Goal: Task Accomplishment & Management: Complete application form

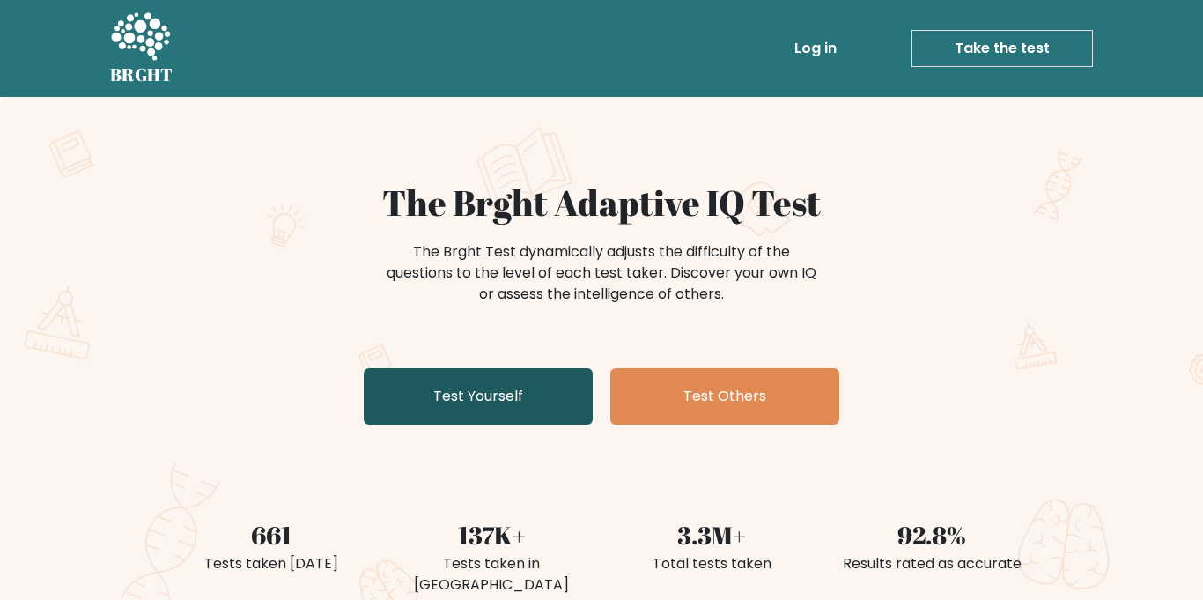
click at [429, 402] on link "Test Yourself" at bounding box center [478, 396] width 229 height 56
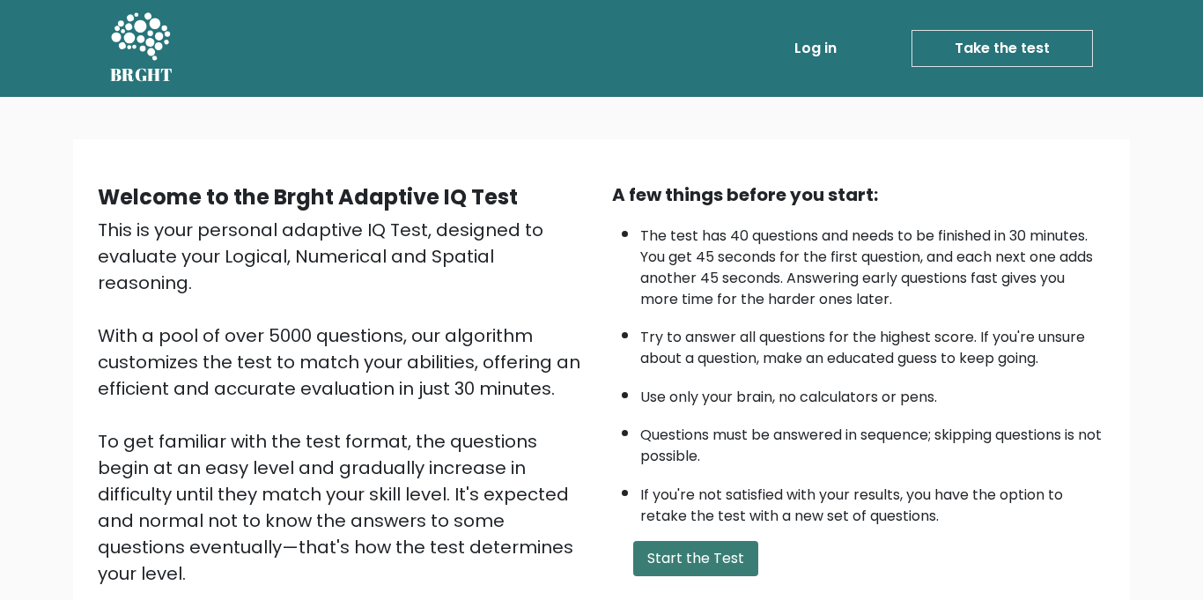
click at [697, 561] on button "Start the Test" at bounding box center [695, 558] width 125 height 35
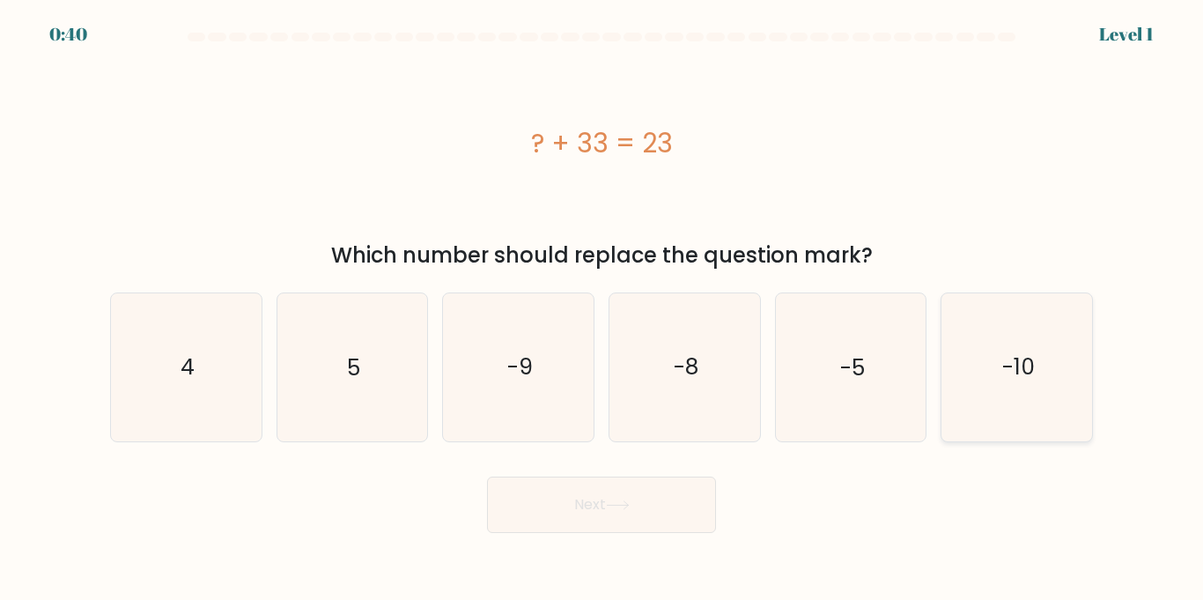
click at [1010, 357] on text "-10" at bounding box center [1018, 366] width 33 height 31
click at [602, 309] on input "f. -10" at bounding box center [602, 304] width 1 height 9
radio input "true"
click at [644, 523] on button "Next" at bounding box center [601, 504] width 229 height 56
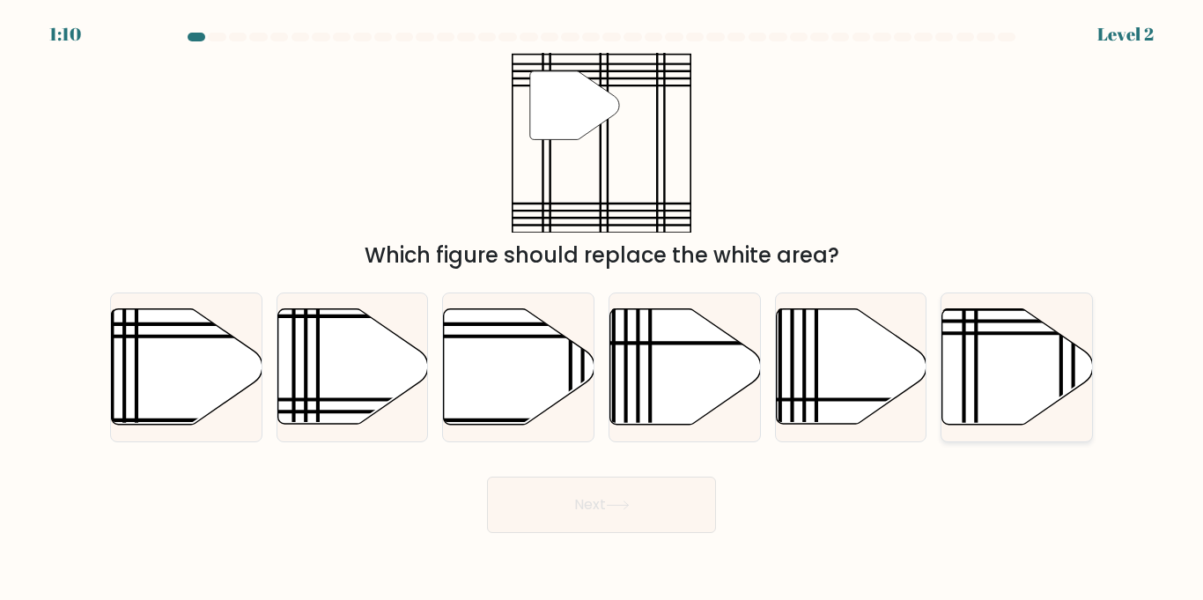
click at [1002, 344] on icon at bounding box center [1017, 366] width 151 height 115
click at [602, 309] on input "f." at bounding box center [602, 304] width 1 height 9
radio input "true"
click at [636, 486] on button "Next" at bounding box center [601, 504] width 229 height 56
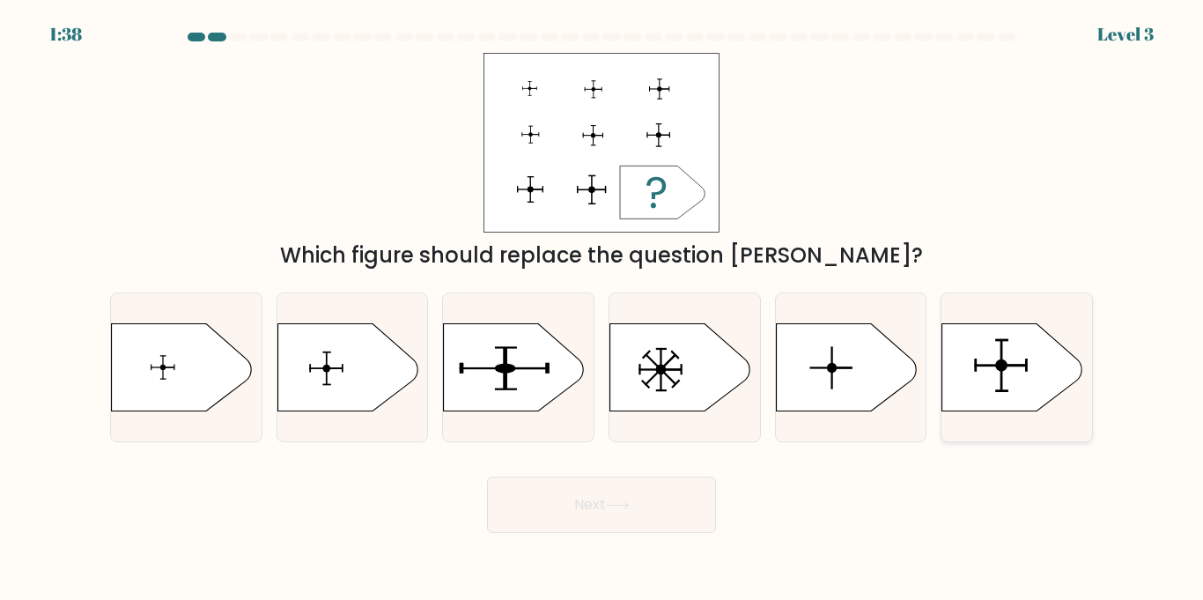
click at [968, 369] on icon at bounding box center [1012, 367] width 141 height 88
click at [602, 309] on input "f." at bounding box center [602, 304] width 1 height 9
radio input "true"
click at [604, 498] on button "Next" at bounding box center [601, 504] width 229 height 56
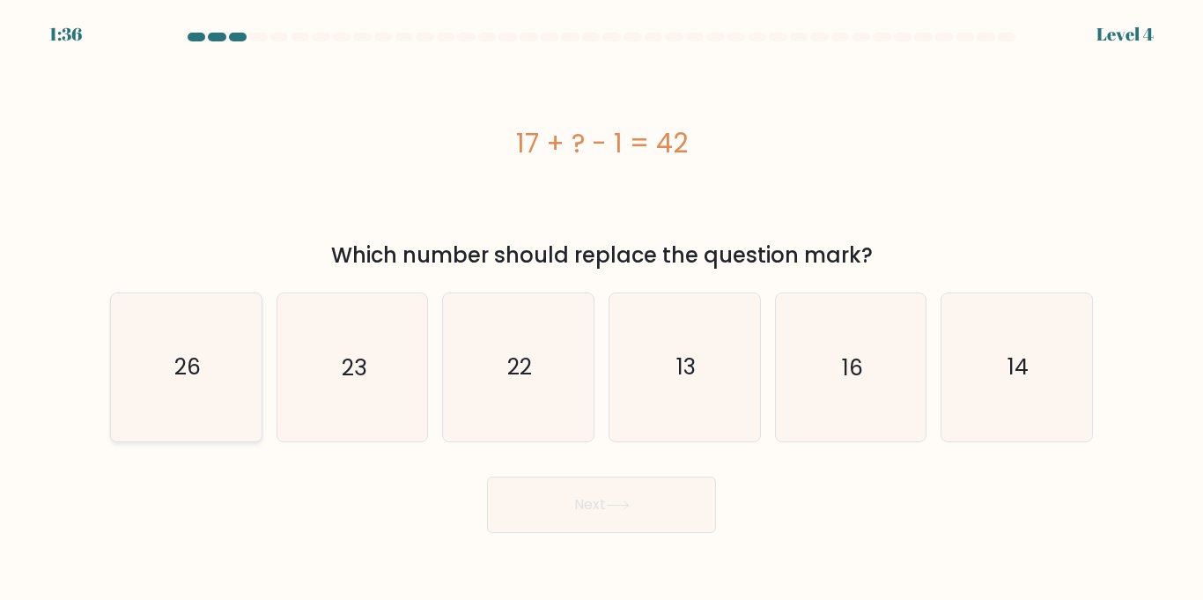
click at [248, 369] on icon "26" at bounding box center [186, 366] width 147 height 147
click at [602, 309] on input "a. 26" at bounding box center [602, 304] width 1 height 9
radio input "true"
click at [537, 492] on button "Next" at bounding box center [601, 504] width 229 height 56
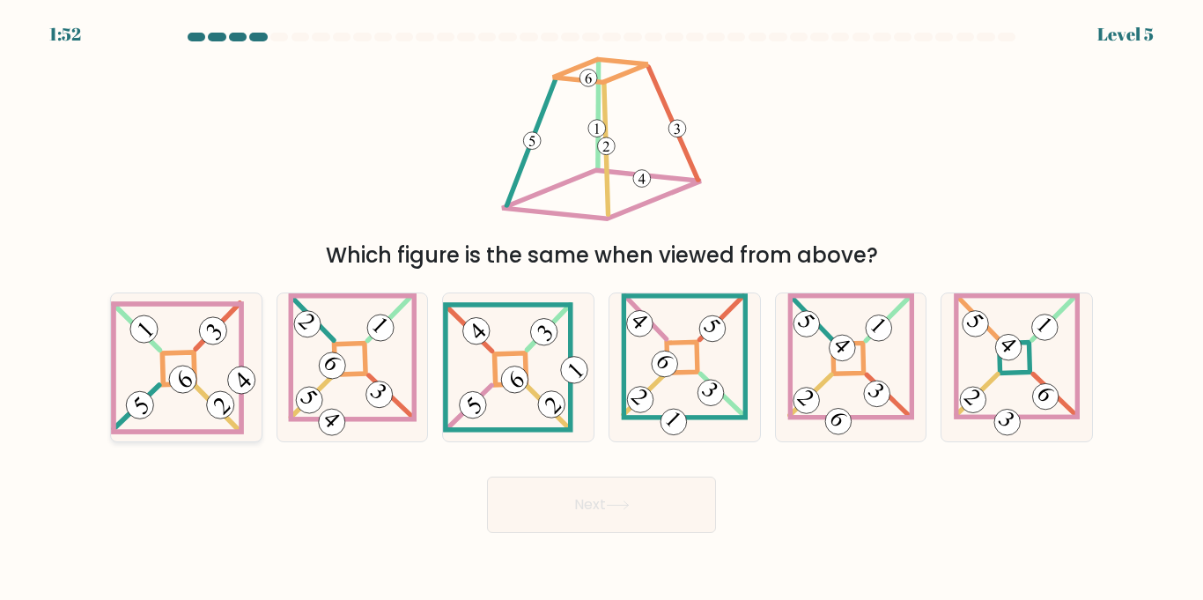
click at [193, 380] on 847 at bounding box center [183, 379] width 39 height 39
click at [602, 309] on input "a." at bounding box center [602, 304] width 1 height 9
radio input "true"
click at [529, 509] on button "Next" at bounding box center [601, 504] width 229 height 56
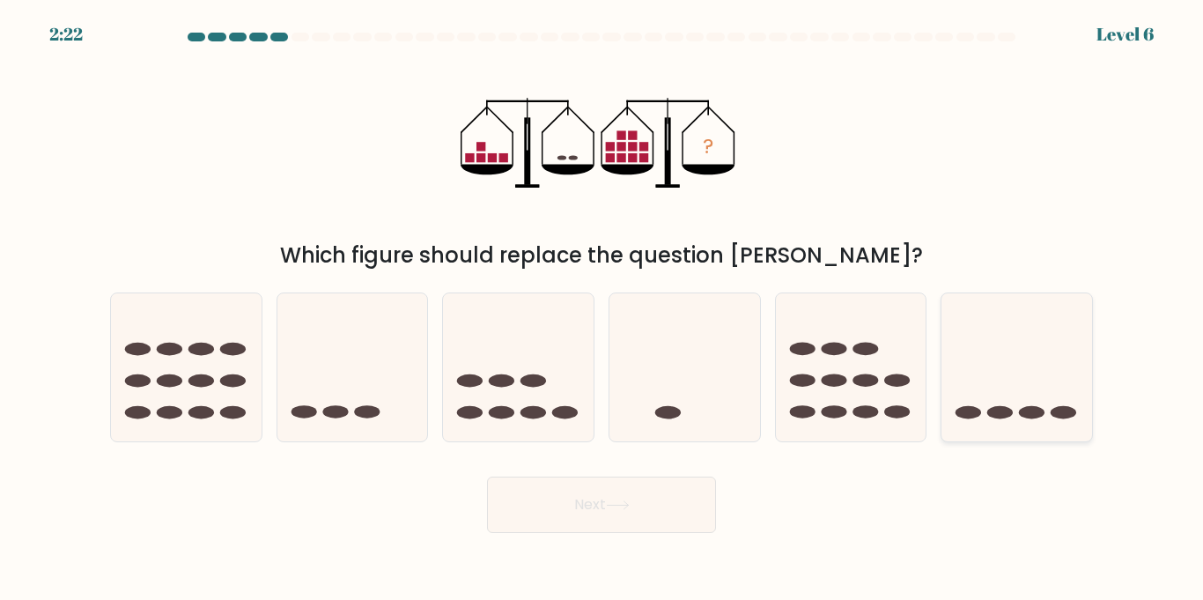
click at [990, 432] on div at bounding box center [1017, 366] width 152 height 149
click at [602, 309] on input "f." at bounding box center [602, 304] width 1 height 9
radio input "true"
click at [695, 500] on button "Next" at bounding box center [601, 504] width 229 height 56
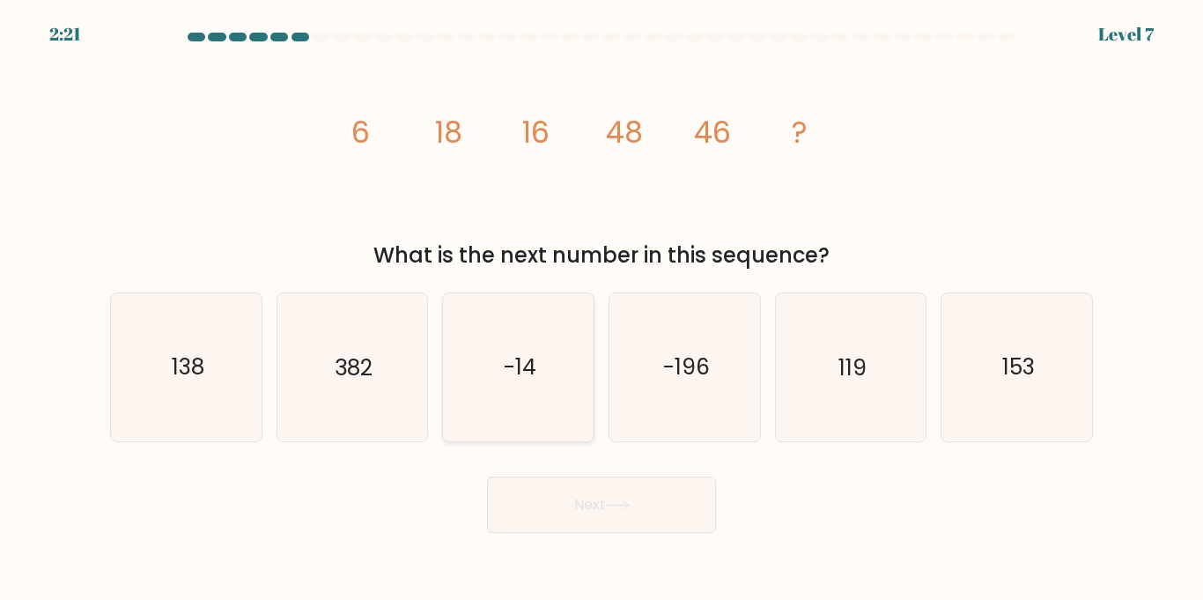
click at [546, 327] on icon "-14" at bounding box center [518, 366] width 147 height 147
click at [602, 309] on input "c. -14" at bounding box center [602, 304] width 1 height 9
radio input "true"
click at [576, 499] on button "Next" at bounding box center [601, 504] width 229 height 56
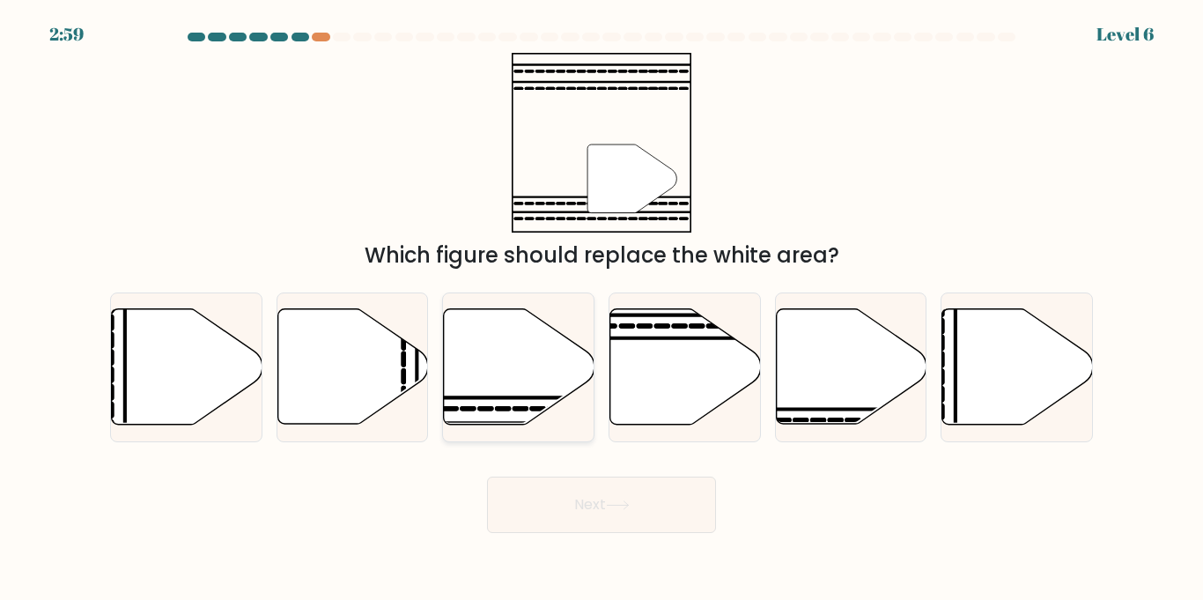
click at [527, 399] on icon at bounding box center [519, 366] width 151 height 115
click at [602, 309] on input "c." at bounding box center [602, 304] width 1 height 9
radio input "true"
click at [610, 501] on icon at bounding box center [618, 505] width 24 height 10
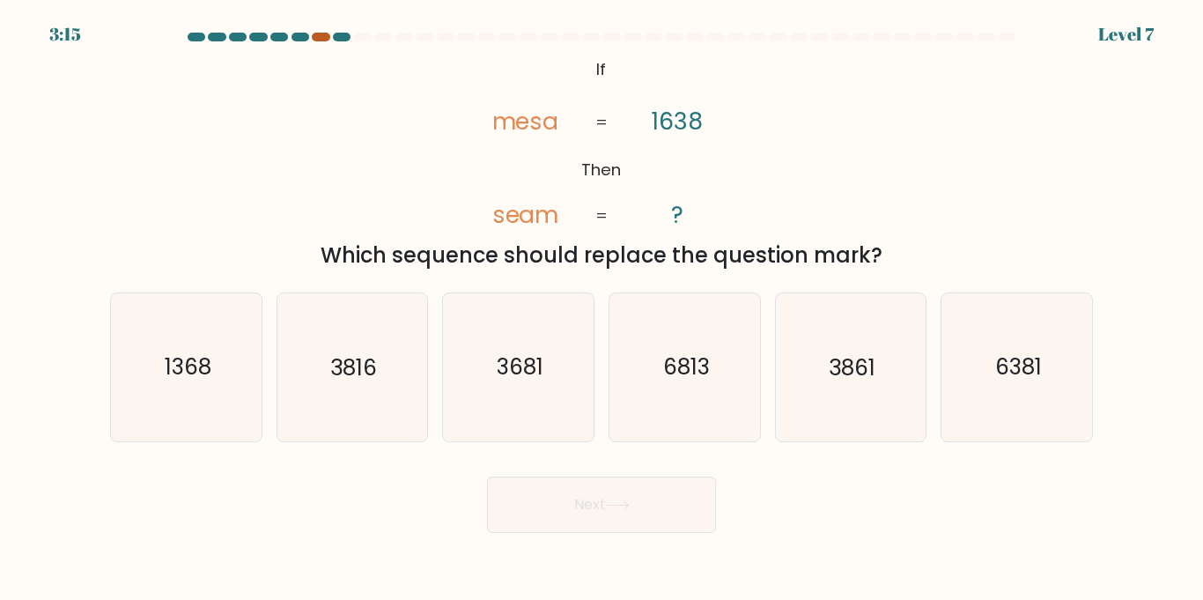
click at [318, 38] on div at bounding box center [321, 37] width 18 height 9
click at [974, 372] on icon "6381" at bounding box center [1016, 366] width 147 height 147
click at [602, 309] on input "f. 6381" at bounding box center [602, 304] width 1 height 9
radio input "true"
click at [676, 496] on button "Next" at bounding box center [601, 504] width 229 height 56
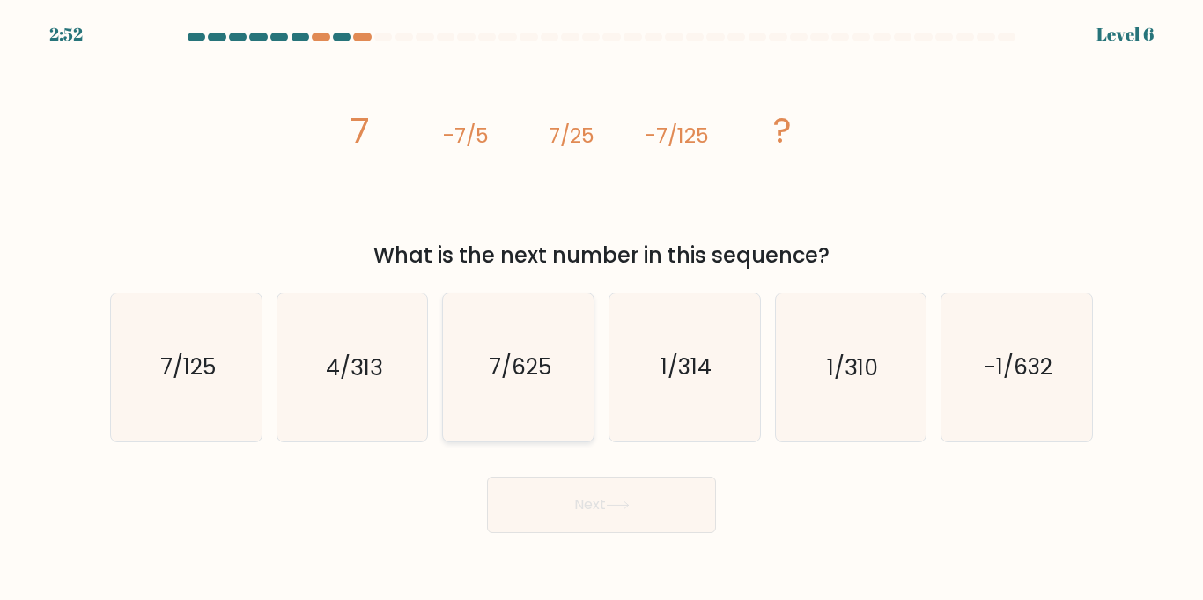
click at [491, 337] on icon "7/625" at bounding box center [518, 366] width 147 height 147
click at [602, 309] on input "c. 7/625" at bounding box center [602, 304] width 1 height 9
radio input "true"
click at [595, 508] on button "Next" at bounding box center [601, 504] width 229 height 56
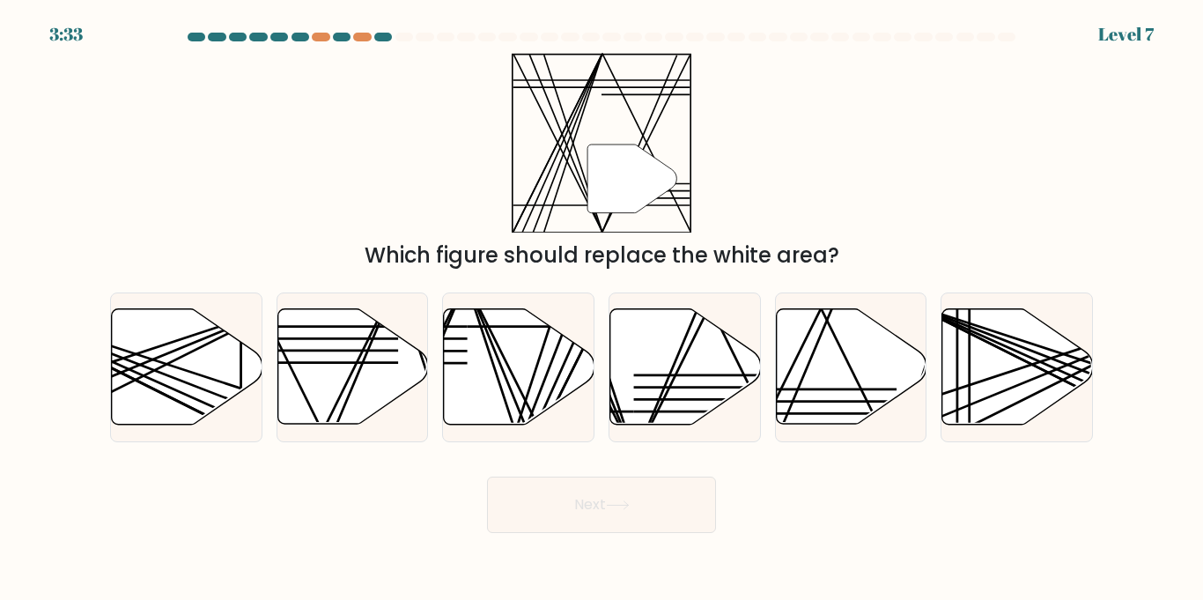
click at [595, 508] on button "Next" at bounding box center [601, 504] width 229 height 56
click at [664, 399] on line at bounding box center [709, 308] width 148 height 298
click at [602, 309] on input "d." at bounding box center [602, 304] width 1 height 9
radio input "true"
click at [649, 507] on button "Next" at bounding box center [601, 504] width 229 height 56
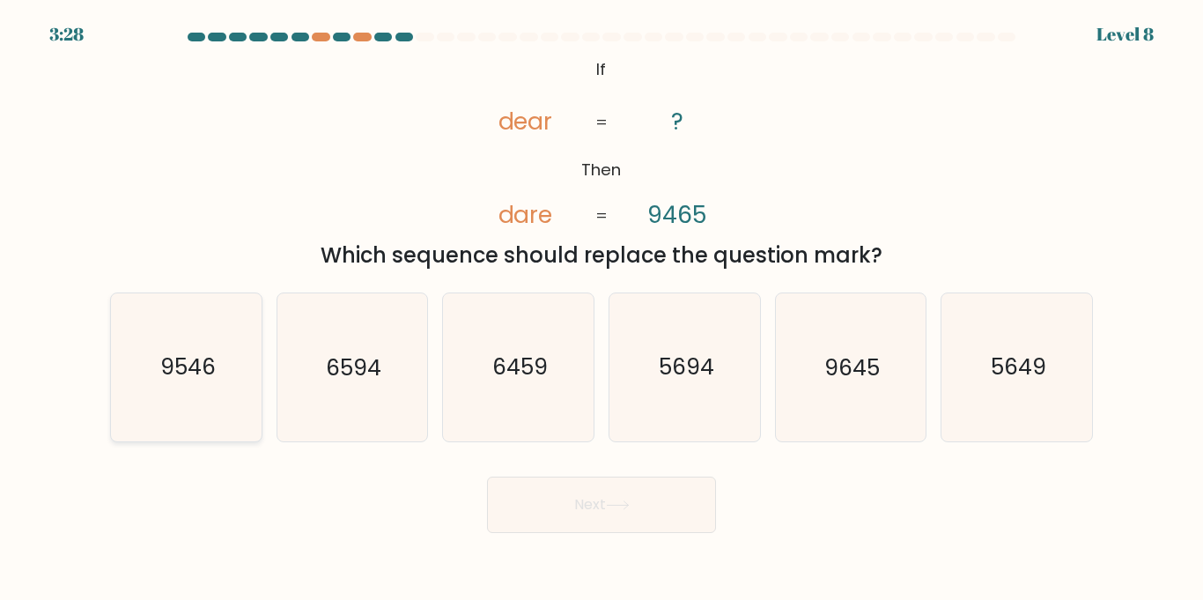
click at [201, 404] on icon "9546" at bounding box center [186, 366] width 147 height 147
click at [602, 309] on input "a. 9546" at bounding box center [602, 304] width 1 height 9
radio input "true"
click at [581, 513] on button "Next" at bounding box center [601, 504] width 229 height 56
